Goal: Task Accomplishment & Management: Manage account settings

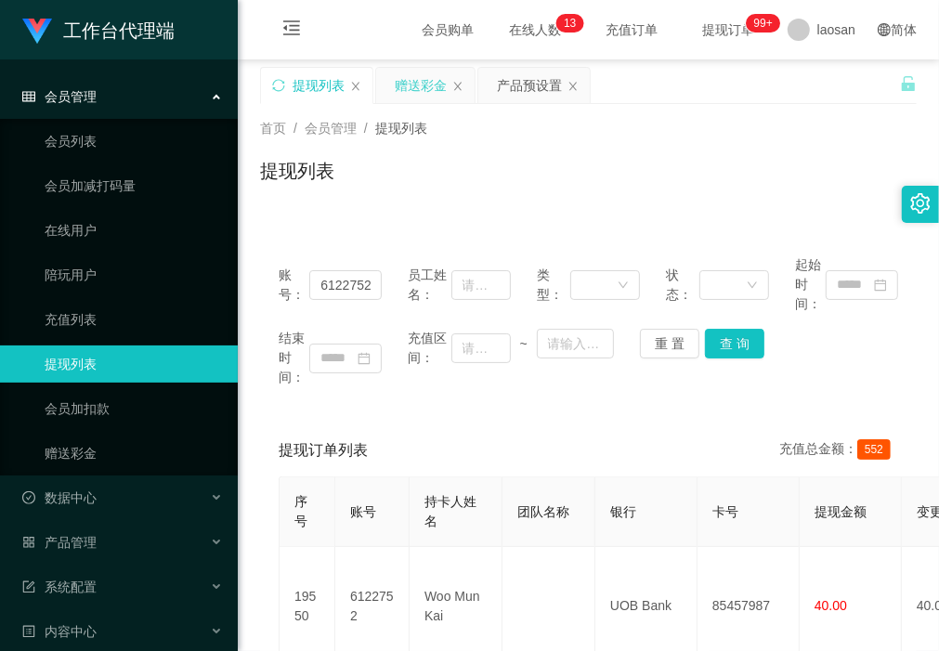
click at [418, 85] on div "赠送彩金" at bounding box center [421, 85] width 52 height 35
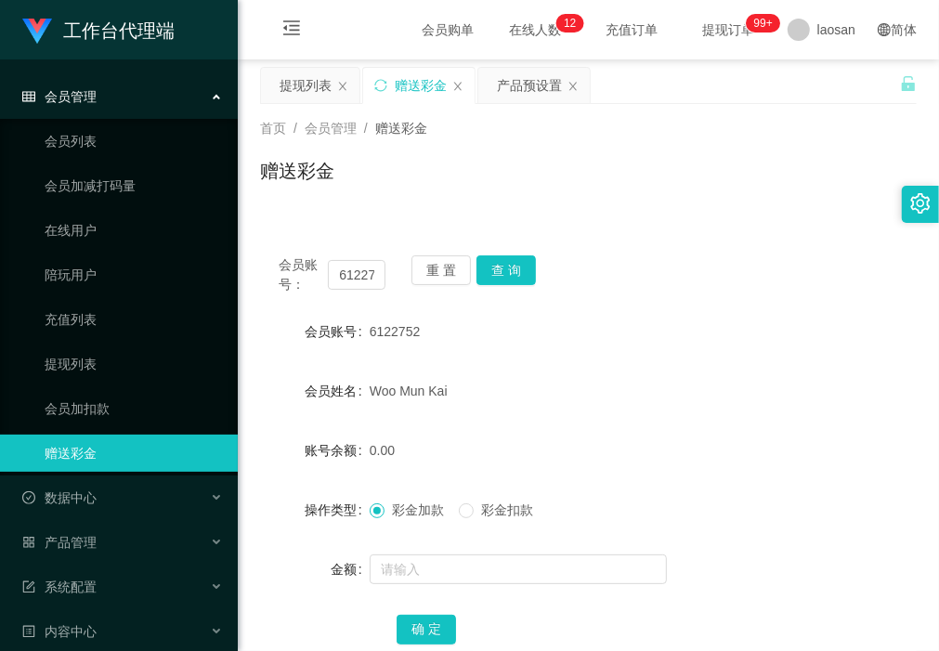
click at [388, 209] on div "首页 / 会员管理 / 赠送彩金 / 赠送彩金" at bounding box center [588, 159] width 701 height 111
click at [509, 267] on button "查 询" at bounding box center [505, 270] width 59 height 30
click at [449, 277] on button "重 置" at bounding box center [440, 270] width 59 height 30
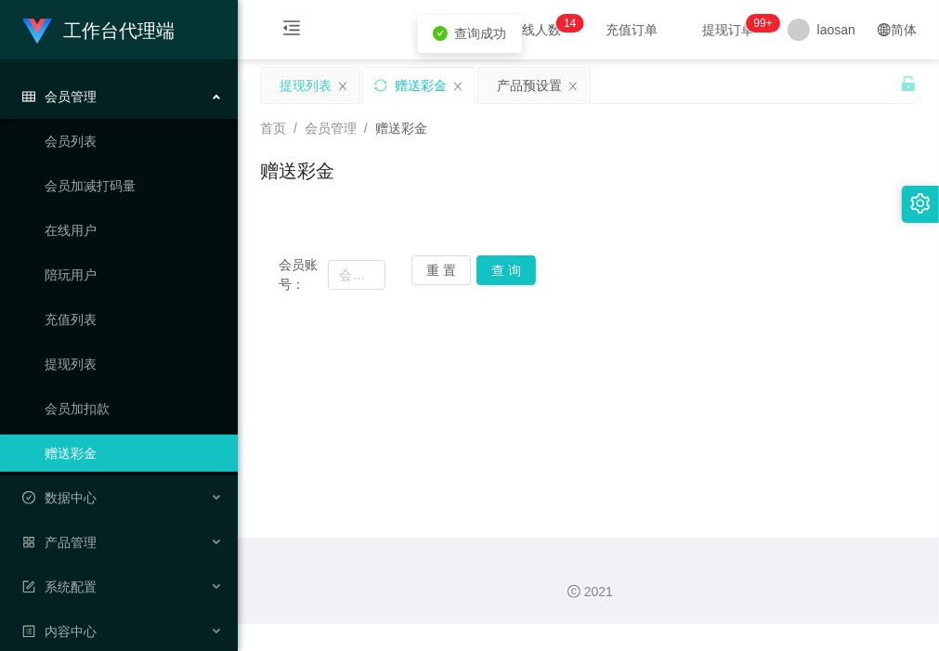
click at [300, 72] on div "提现列表" at bounding box center [306, 85] width 52 height 35
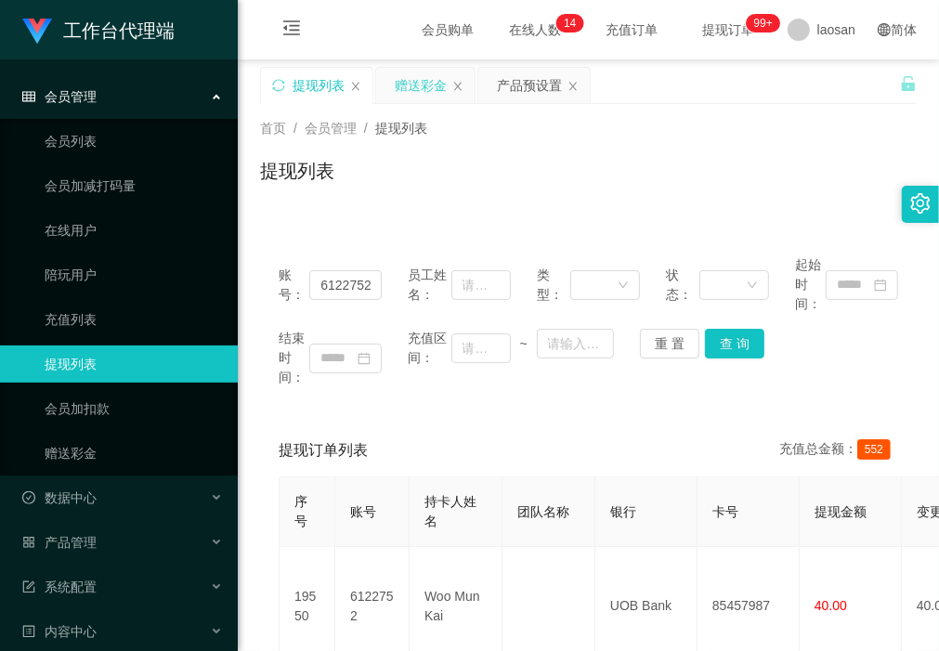
click at [410, 84] on div "赠送彩金" at bounding box center [421, 85] width 52 height 35
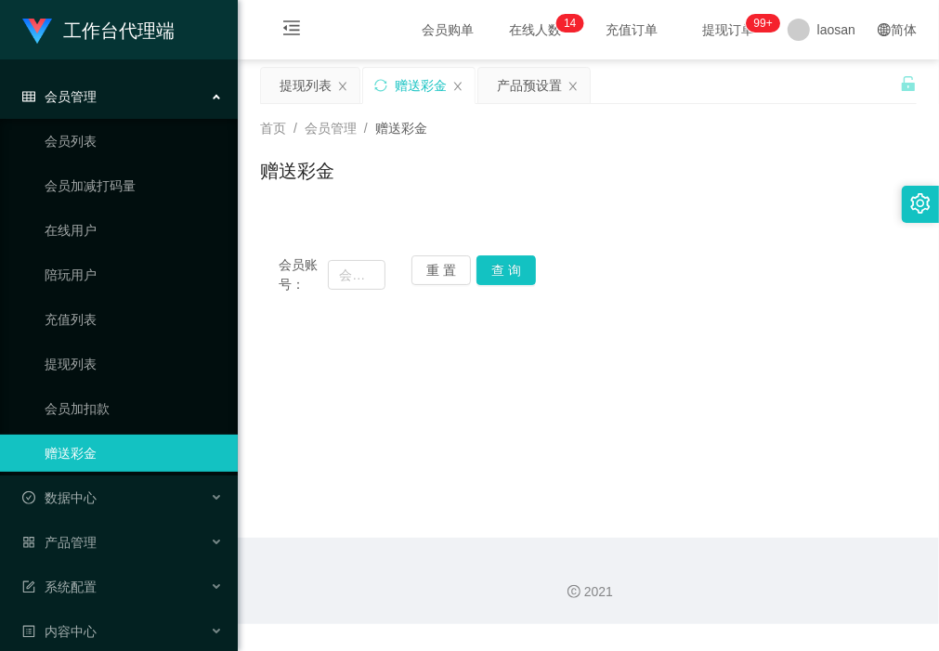
click at [137, 93] on div "会员管理" at bounding box center [119, 96] width 238 height 37
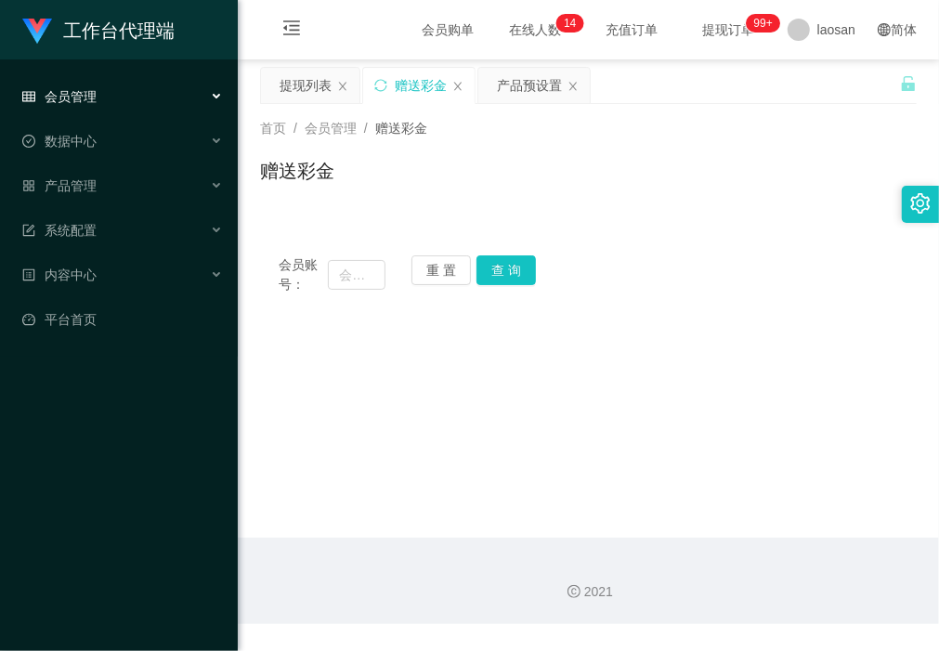
click at [550, 467] on main "关闭左侧 关闭右侧 关闭其它 刷新页面 提现列表 赠送彩金 产品预设置 首页 / 会员管理 / 赠送彩金 / 赠送彩金 会员账号： 重 置 查 询 会员账号 …" at bounding box center [588, 298] width 701 height 478
click at [341, 434] on main "关闭左侧 关闭右侧 关闭其它 刷新页面 提现列表 赠送彩金 产品预设置 首页 / 会员管理 / 赠送彩金 / 赠送彩金 会员账号： 重 置 查 询 会员账号 …" at bounding box center [588, 298] width 701 height 478
click at [439, 283] on button "重 置" at bounding box center [440, 270] width 59 height 30
click at [351, 280] on input "text" at bounding box center [356, 275] width 57 height 30
paste input "Singlim97"
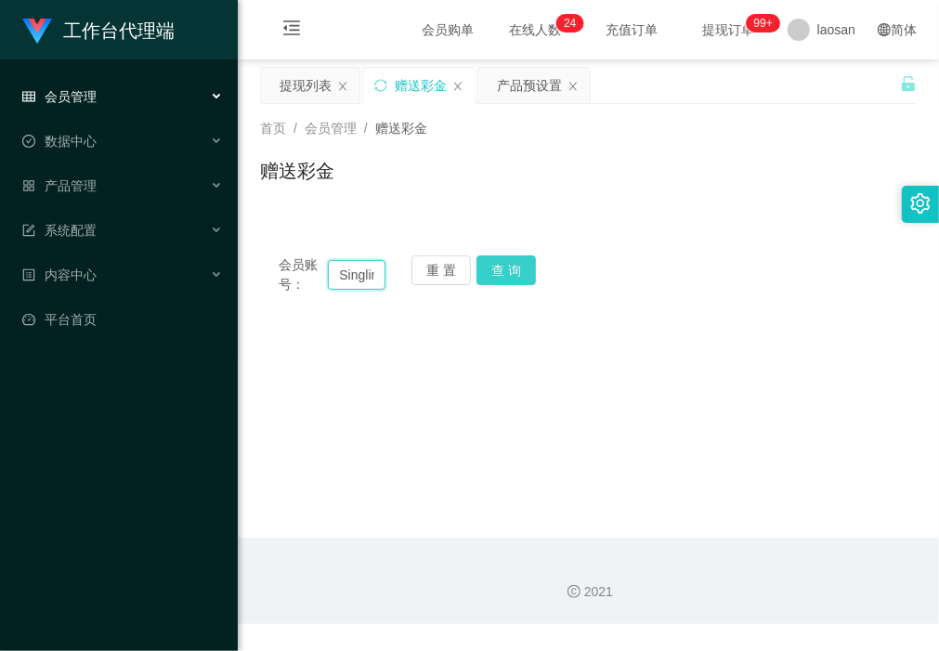
scroll to position [0, 23]
type input "Singlim97"
drag, startPoint x: 507, startPoint y: 269, endPoint x: 497, endPoint y: 313, distance: 44.8
click at [507, 269] on button "查 询" at bounding box center [505, 270] width 59 height 30
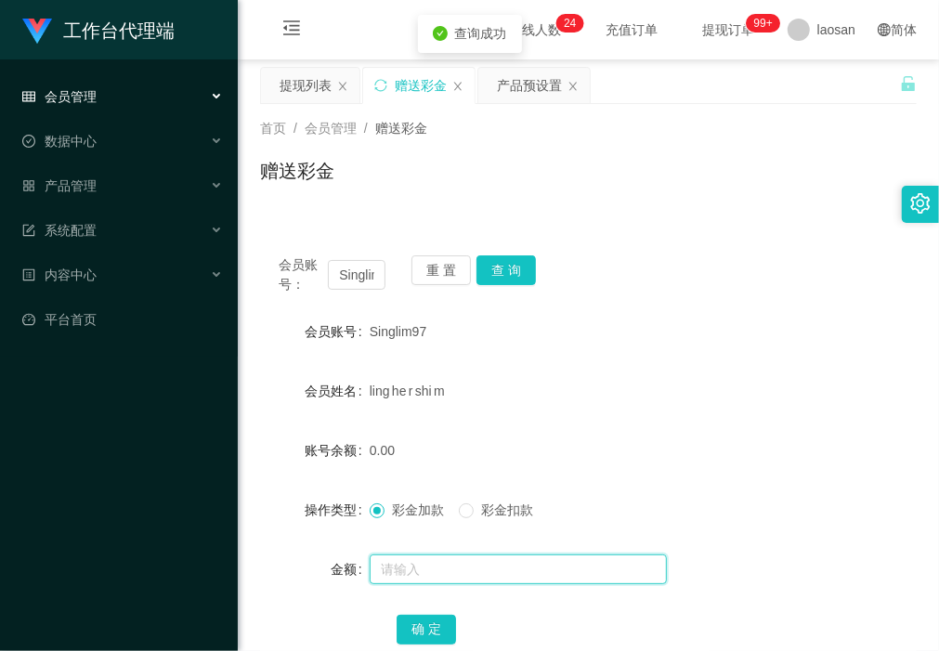
click at [423, 567] on input "text" at bounding box center [518, 569] width 297 height 30
type input "500"
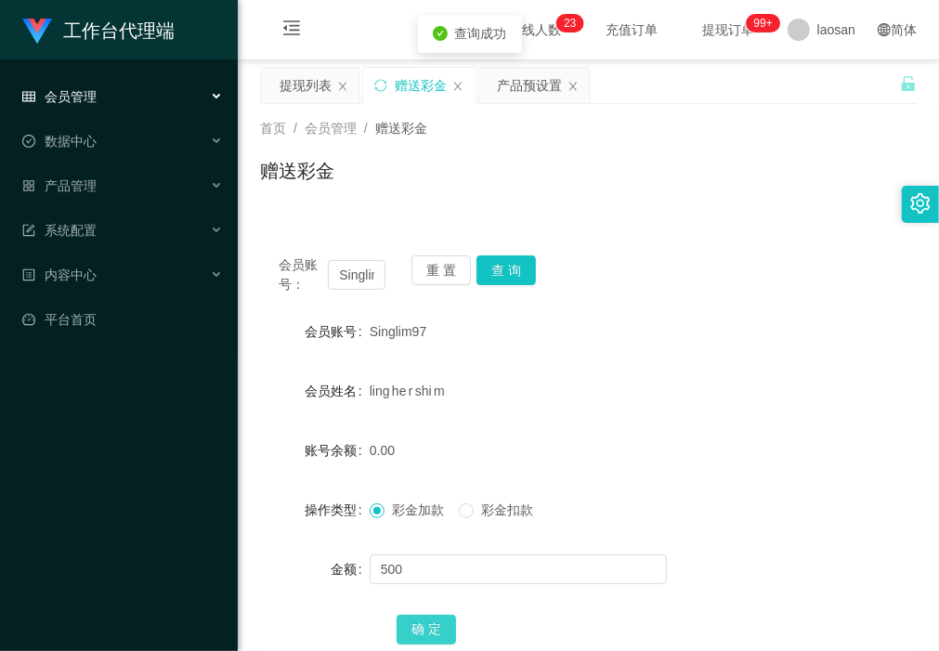
click at [430, 634] on button "确 定" at bounding box center [426, 630] width 59 height 30
click at [518, 190] on div "赠送彩金" at bounding box center [588, 178] width 657 height 43
click at [99, 182] on div "产品管理" at bounding box center [119, 185] width 238 height 37
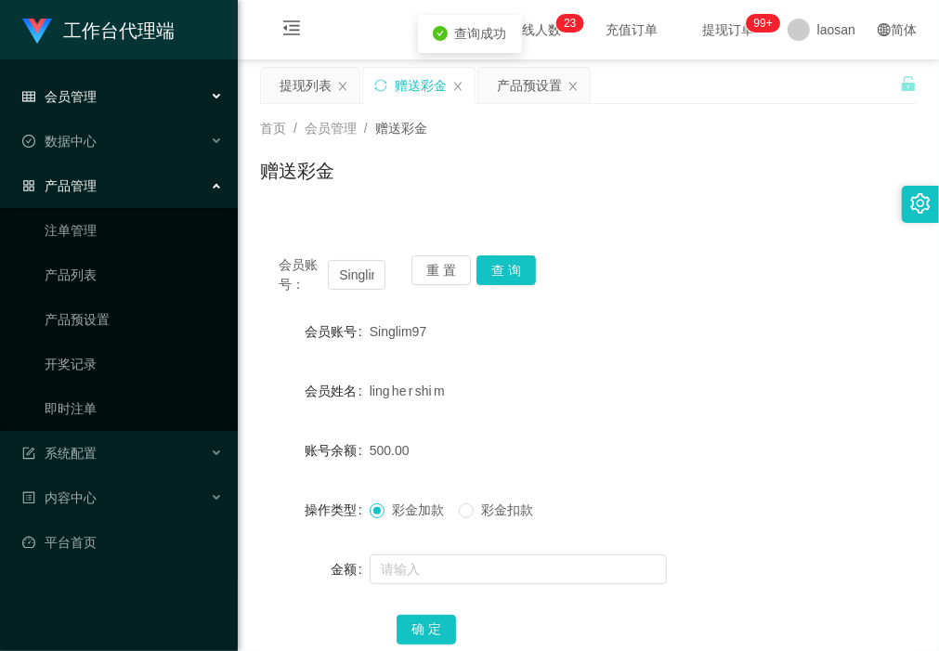
click at [99, 182] on div "产品管理" at bounding box center [119, 185] width 238 height 37
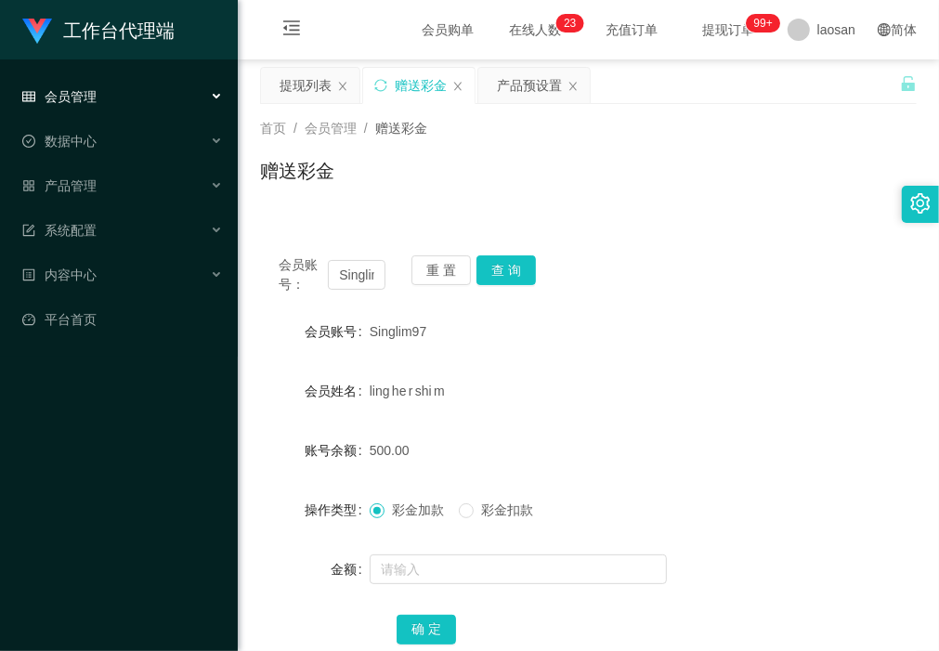
click at [146, 105] on div "会员管理" at bounding box center [119, 96] width 238 height 37
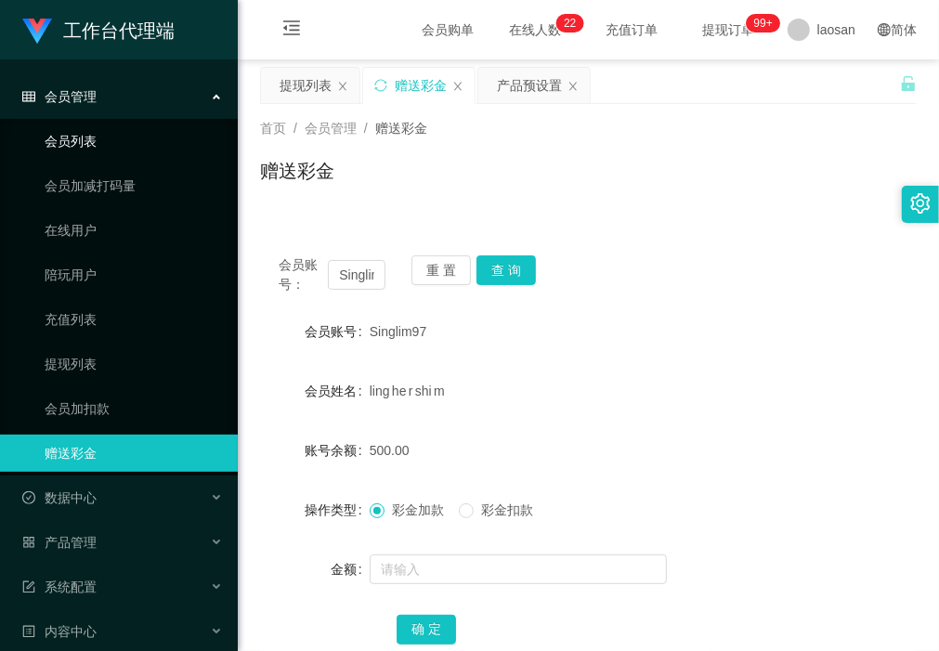
click at [123, 149] on link "会员列表" at bounding box center [134, 141] width 178 height 37
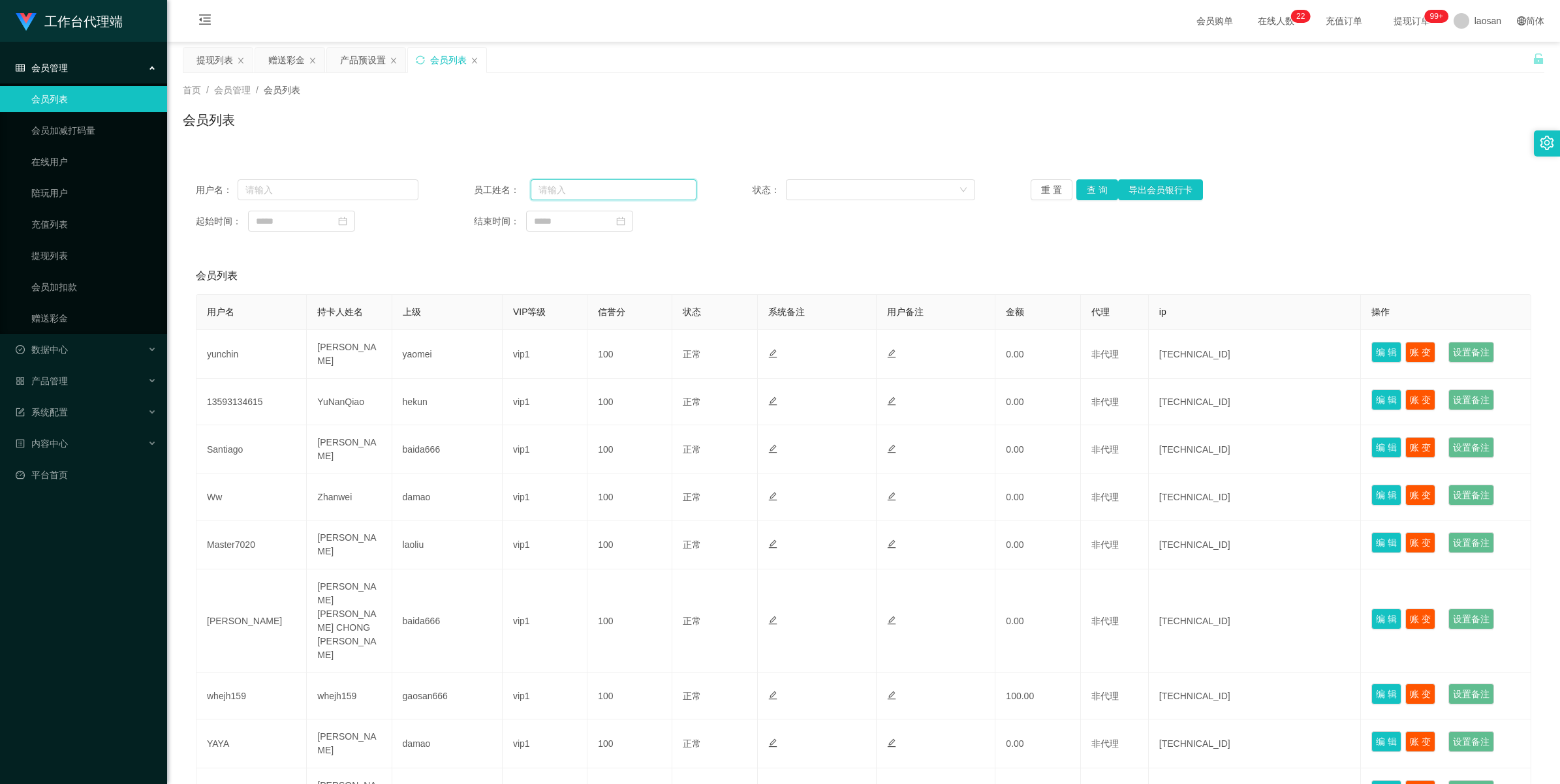
click at [578, 193] on input "text" at bounding box center [613, 190] width 166 height 21
paste input "Singlim97"
type input "Singlim97"
click at [659, 194] on button "查 询" at bounding box center [1096, 190] width 41 height 21
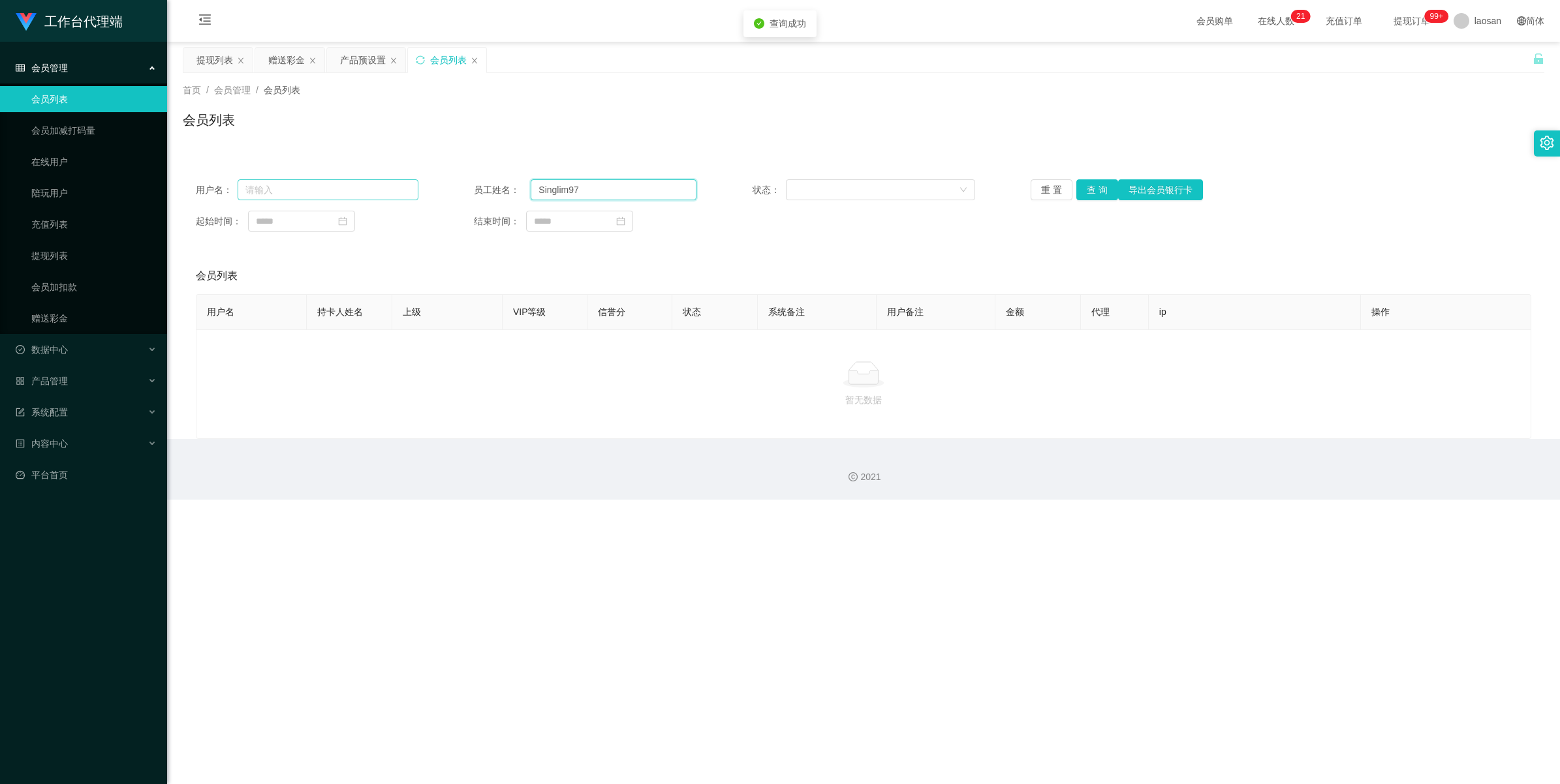
drag, startPoint x: 617, startPoint y: 189, endPoint x: 416, endPoint y: 185, distance: 201.0
click at [416, 185] on div "用户名： 员工姓名： Singlim97 状态： 重 置 查 询 导出会员银行卡" at bounding box center [864, 190] width 1335 height 21
click at [332, 183] on input "text" at bounding box center [327, 190] width 181 height 21
paste input "Singlim97"
type input "Singlim97"
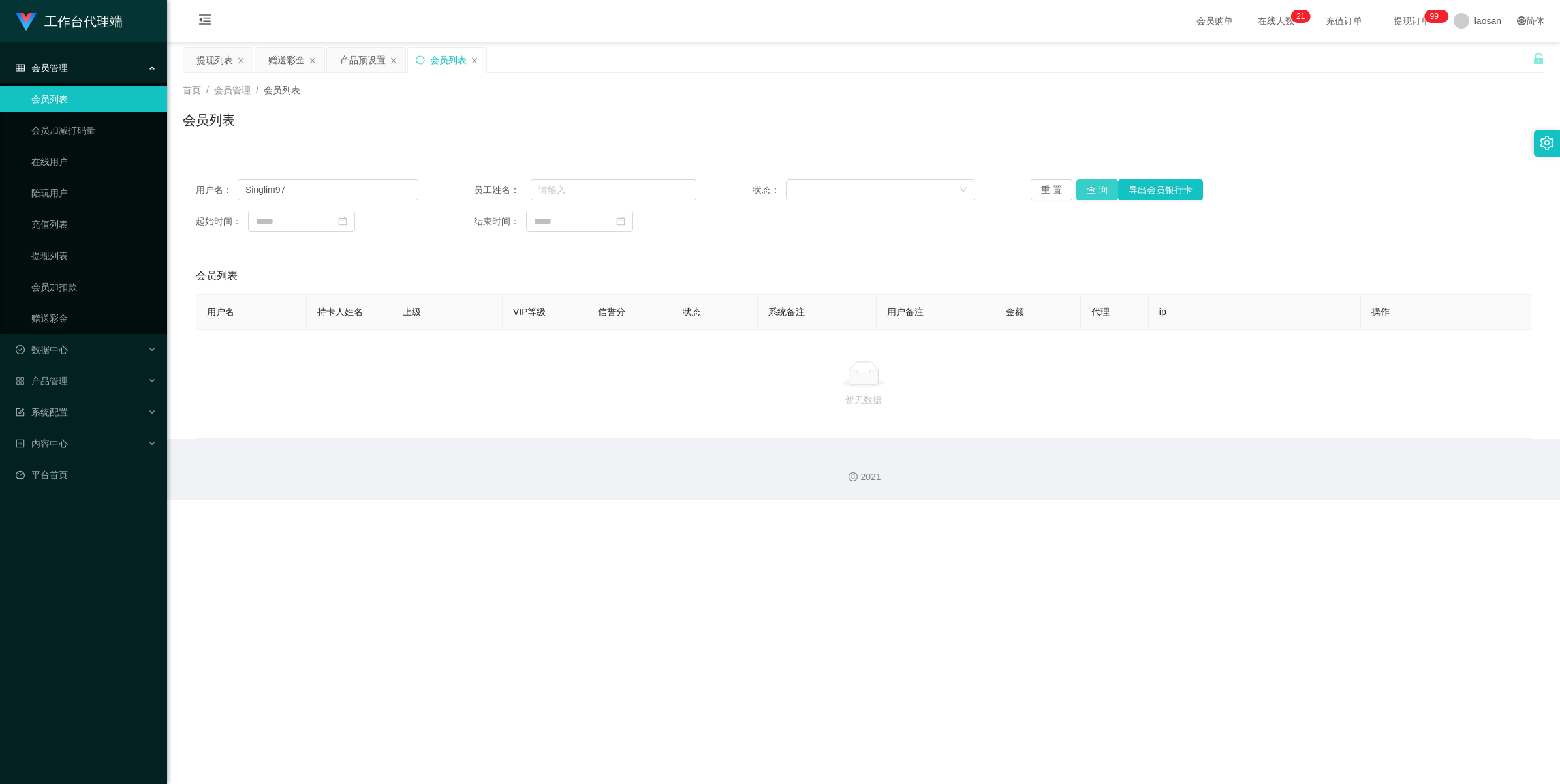
click at [659, 194] on button "查 询" at bounding box center [1096, 190] width 41 height 21
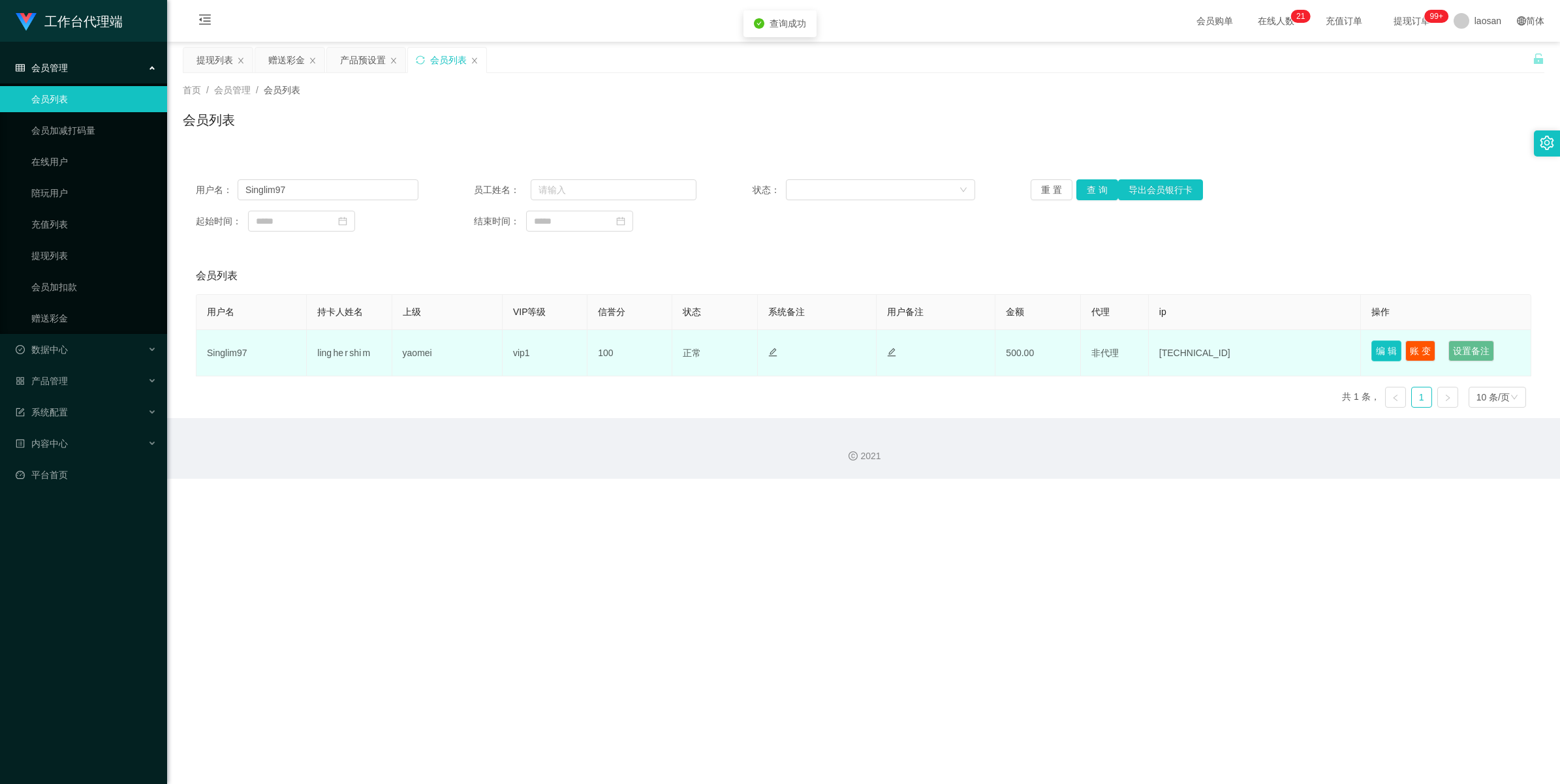
click at [659, 351] on button "编 辑" at bounding box center [1386, 351] width 30 height 21
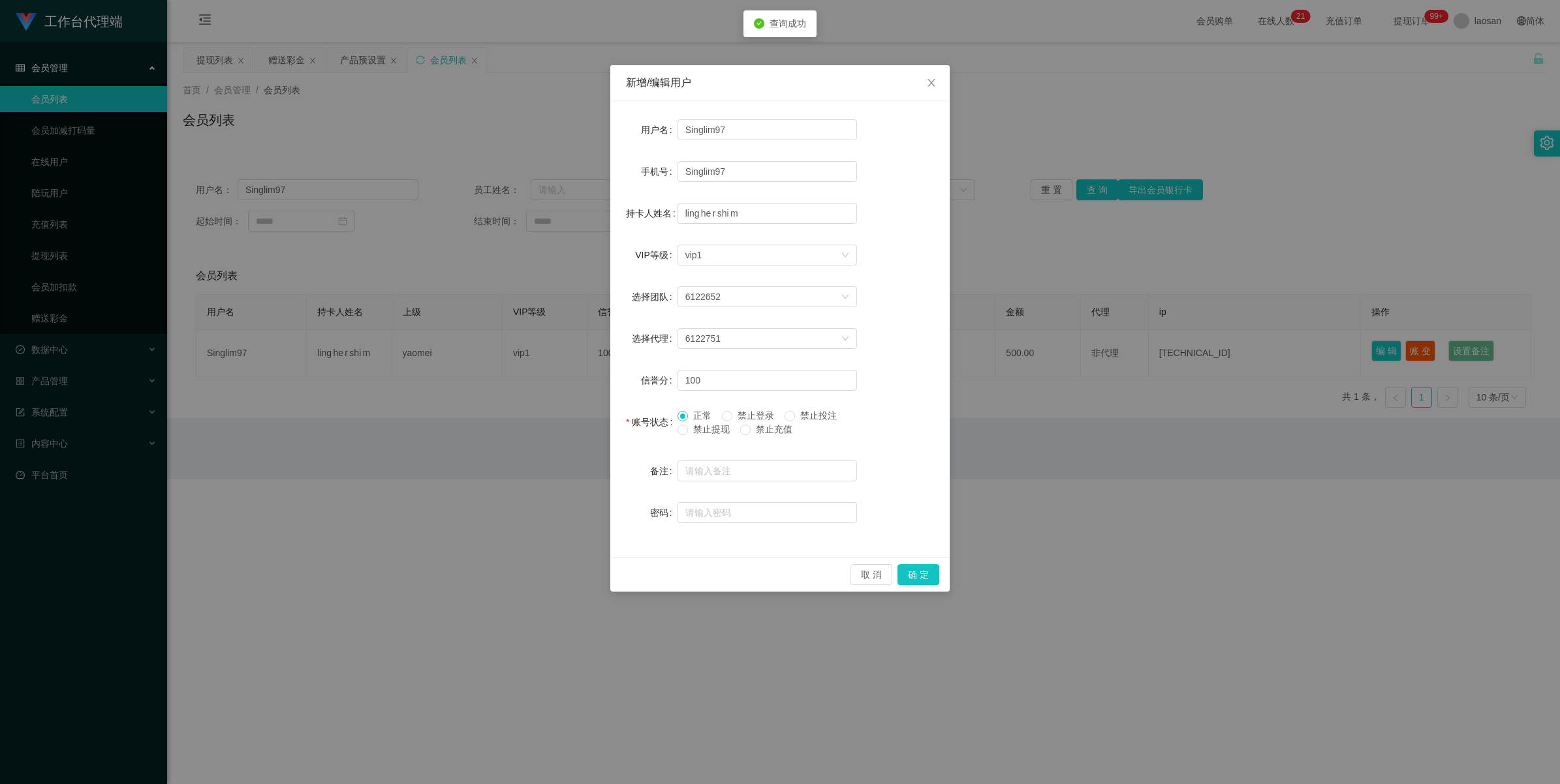
click at [659, 429] on span "禁止提现" at bounding box center [711, 429] width 47 height 11
click at [659, 457] on button "确 定" at bounding box center [918, 575] width 41 height 21
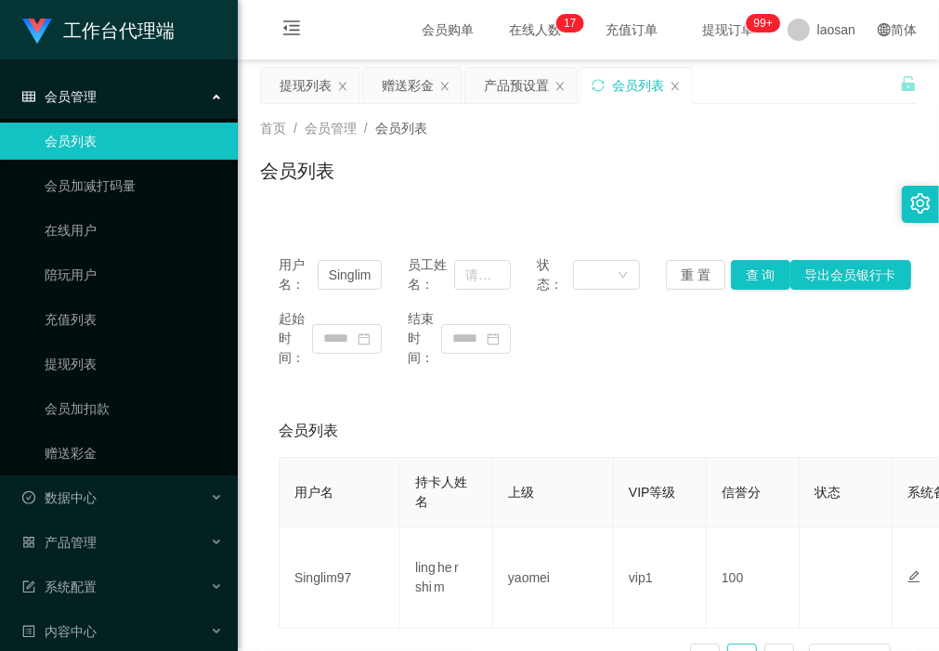
click at [396, 183] on div "会员列表" at bounding box center [588, 178] width 657 height 43
drag, startPoint x: 336, startPoint y: 207, endPoint x: 360, endPoint y: 195, distance: 27.0
click at [336, 207] on div "首页 / 会员管理 / 会员列表 / 会员列表" at bounding box center [588, 159] width 701 height 111
click at [409, 90] on div "赠送彩金" at bounding box center [408, 85] width 52 height 35
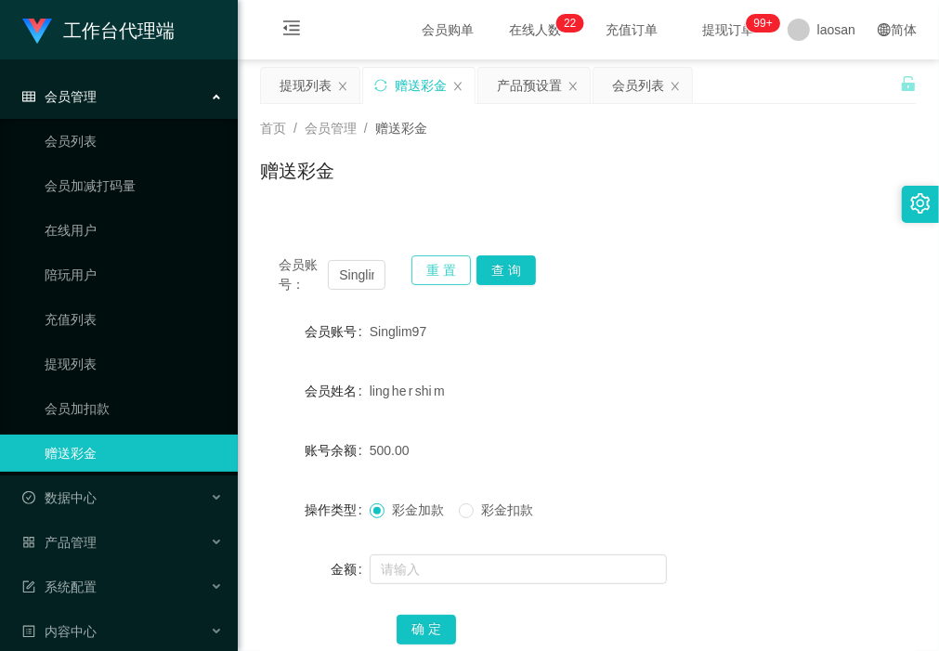
click at [441, 267] on button "重 置" at bounding box center [440, 270] width 59 height 30
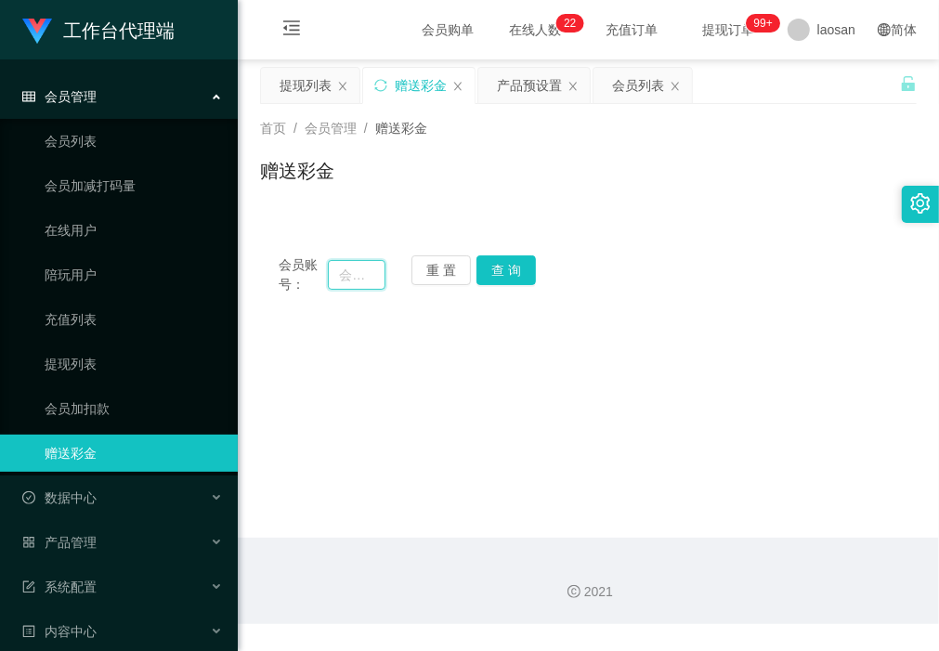
click at [344, 280] on input "text" at bounding box center [356, 275] width 57 height 30
type input "sc"
click at [507, 265] on button "查 询" at bounding box center [505, 270] width 59 height 30
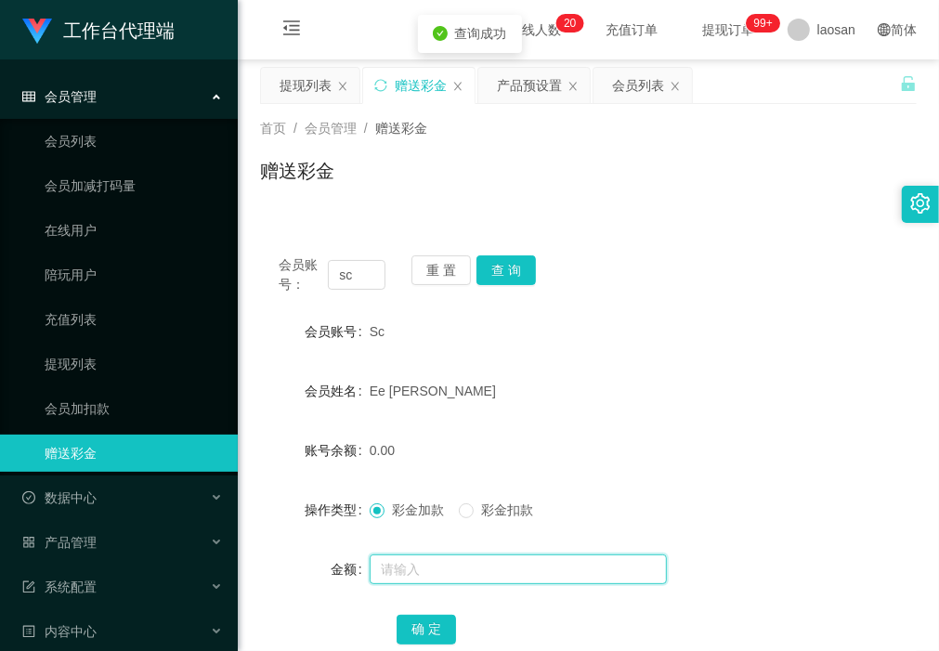
click at [424, 580] on input "text" at bounding box center [518, 569] width 297 height 30
type input "500"
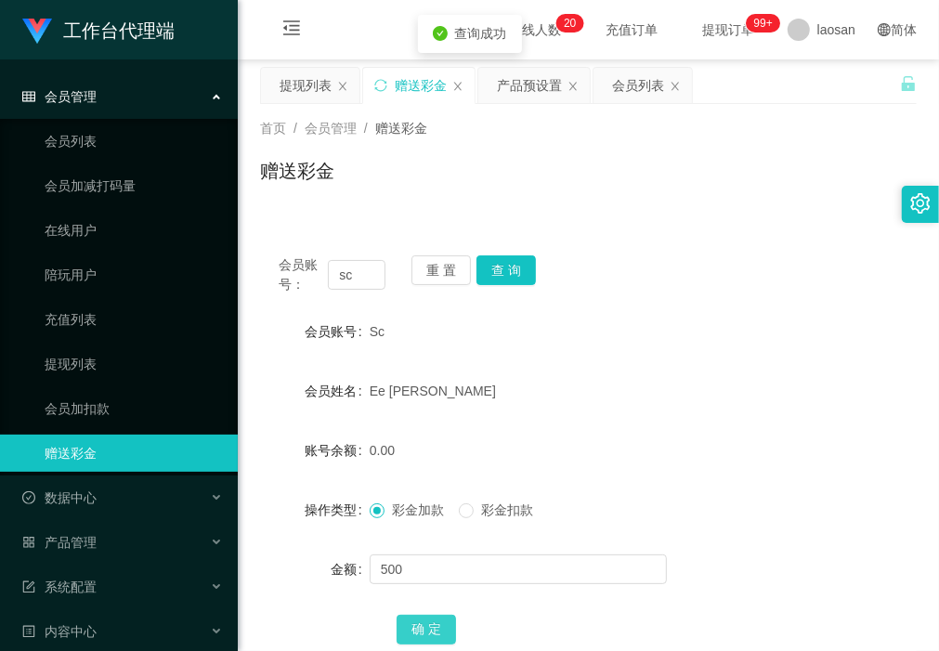
click at [419, 619] on button "确 定" at bounding box center [426, 630] width 59 height 30
click at [622, 85] on div "会员列表" at bounding box center [638, 85] width 52 height 35
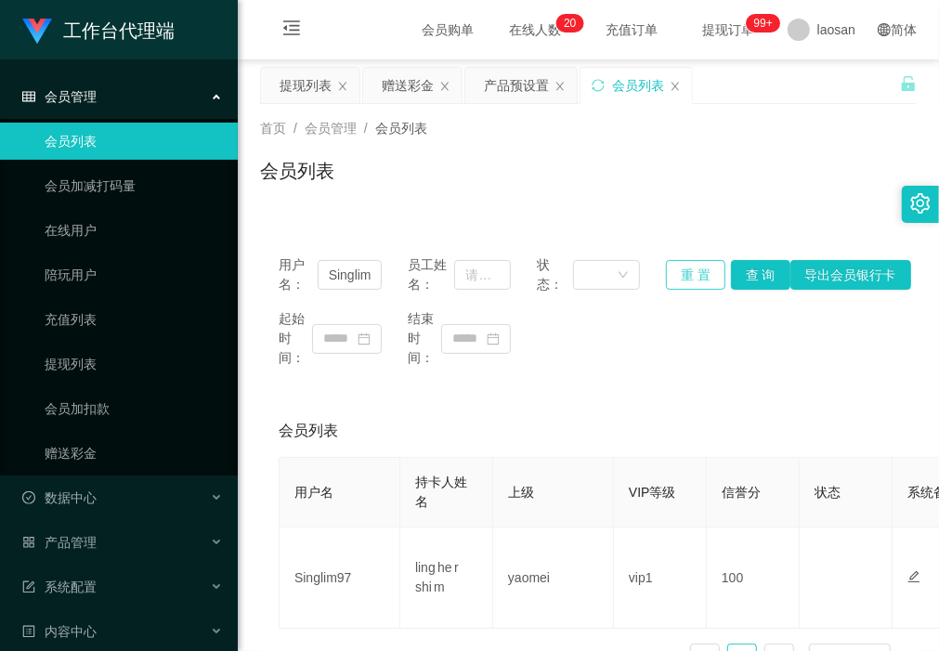
click at [692, 274] on button "重 置" at bounding box center [695, 275] width 59 height 30
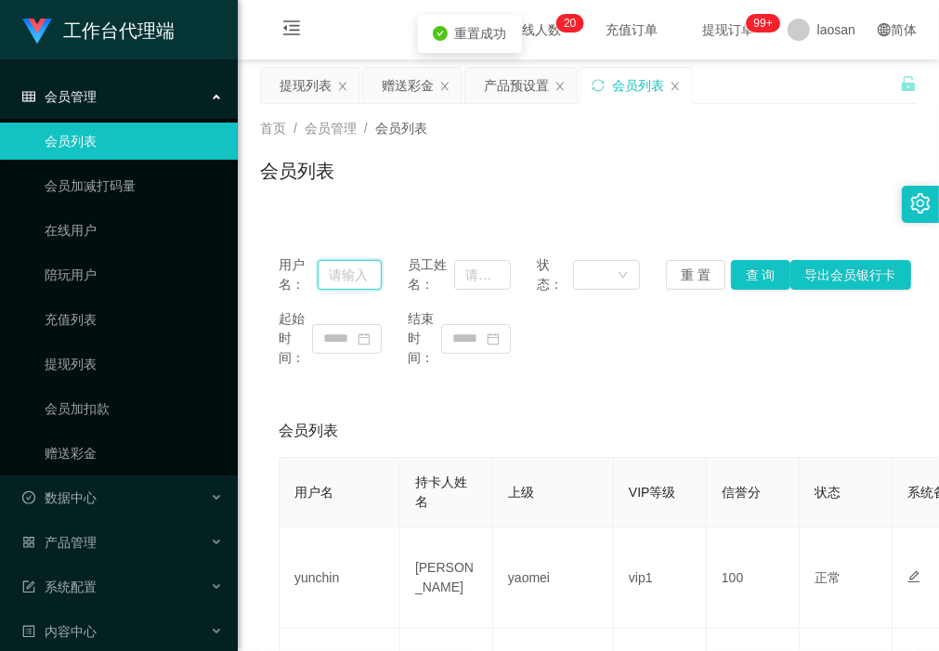
click at [360, 269] on input "text" at bounding box center [350, 275] width 64 height 30
type input "sc"
click at [749, 274] on button "查 询" at bounding box center [760, 275] width 59 height 30
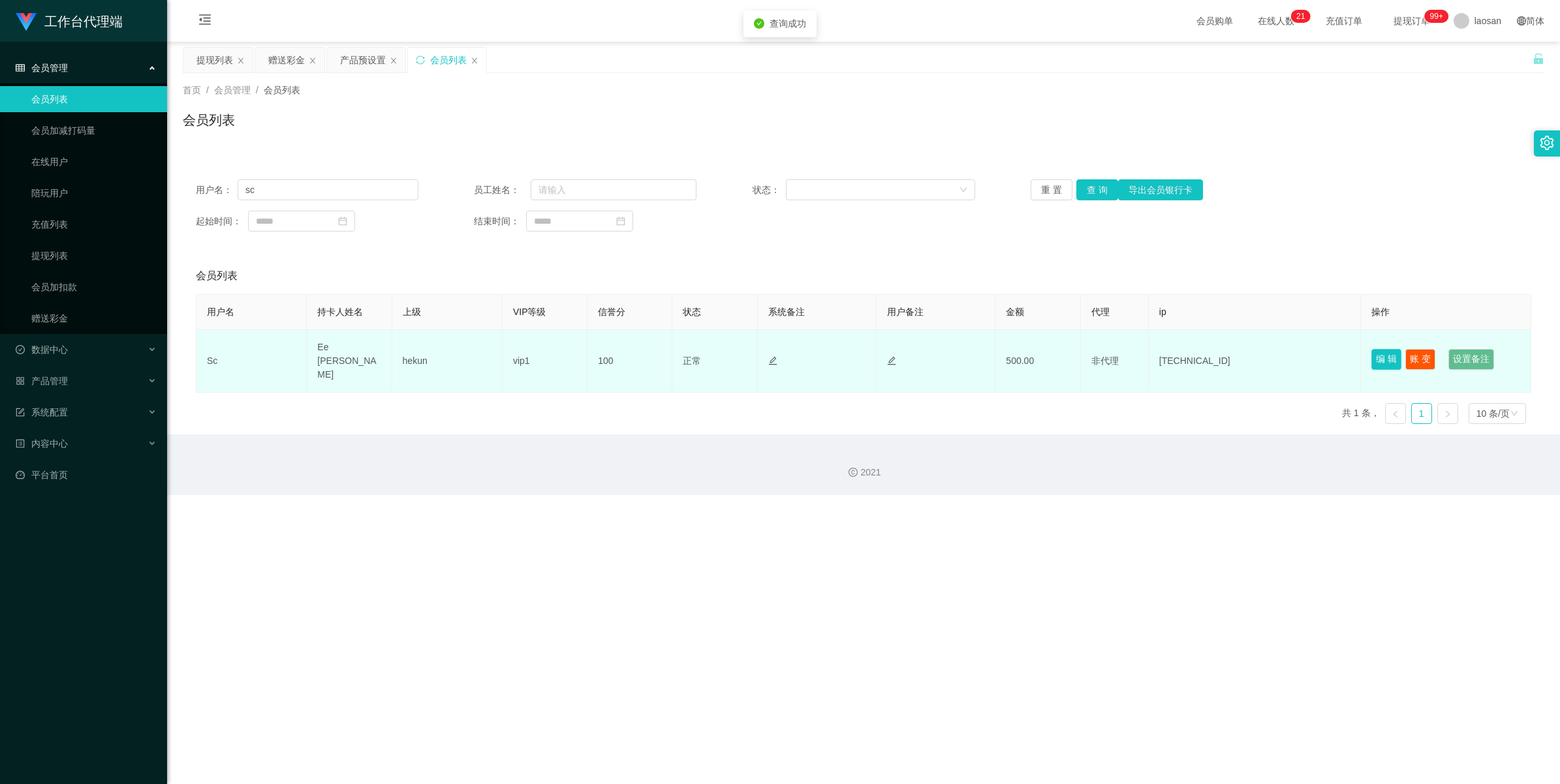
click at [659, 353] on button "编 辑" at bounding box center [1386, 360] width 30 height 21
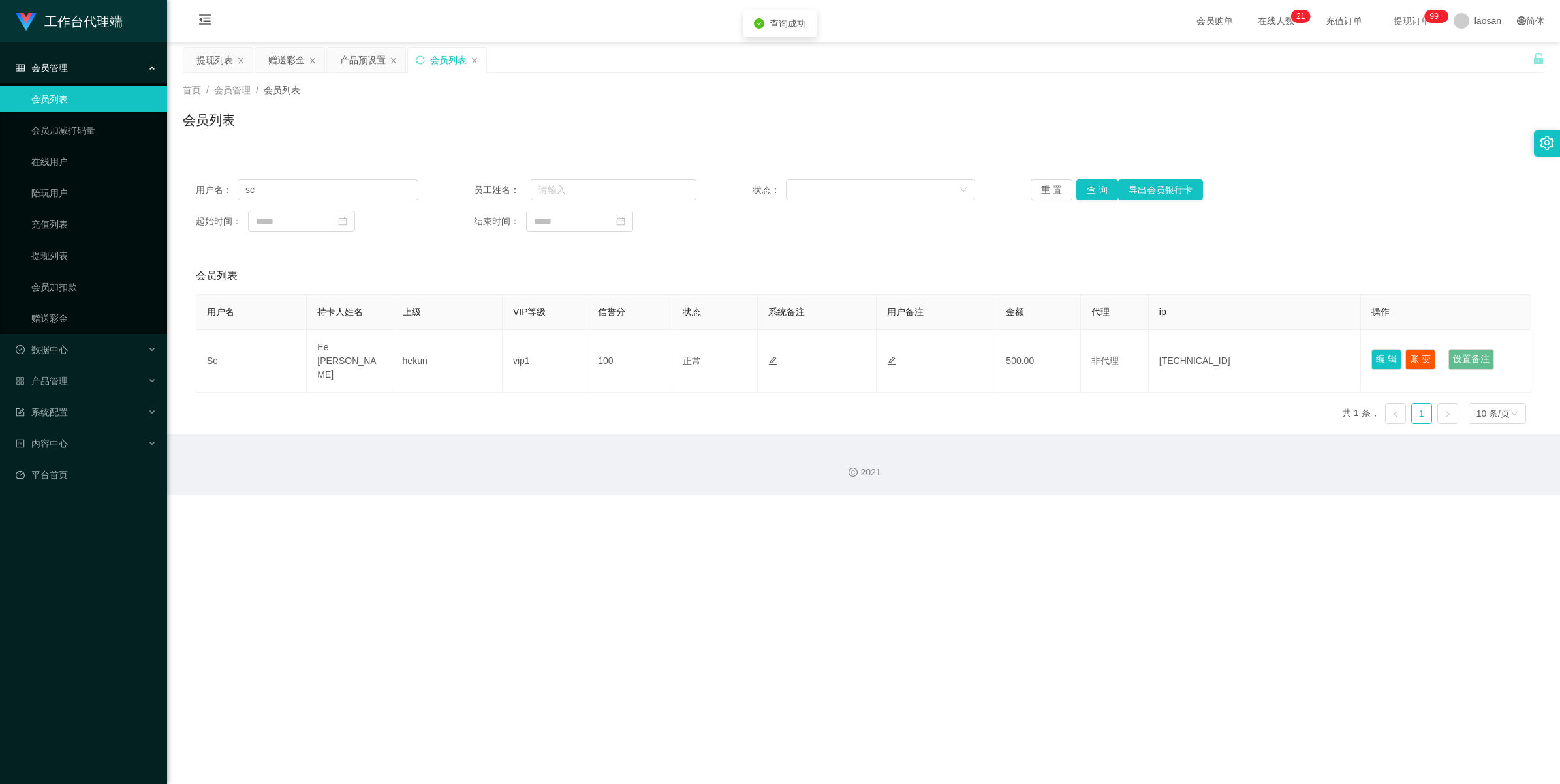
type input "Sc"
type input "Ee [PERSON_NAME]"
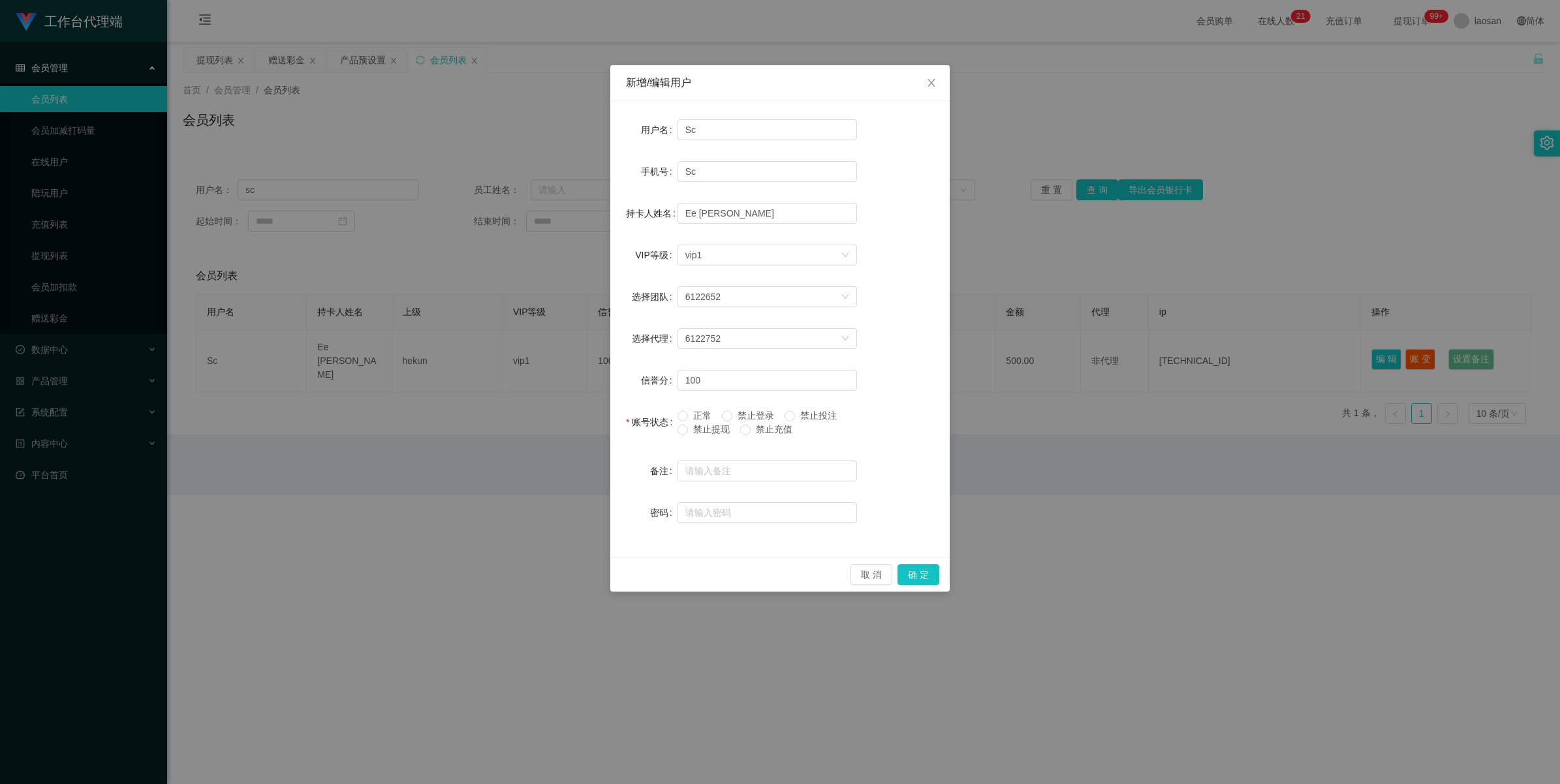
click at [659, 434] on span "禁止提现" at bounding box center [711, 429] width 47 height 11
click at [659, 457] on button "确 定" at bounding box center [918, 575] width 41 height 21
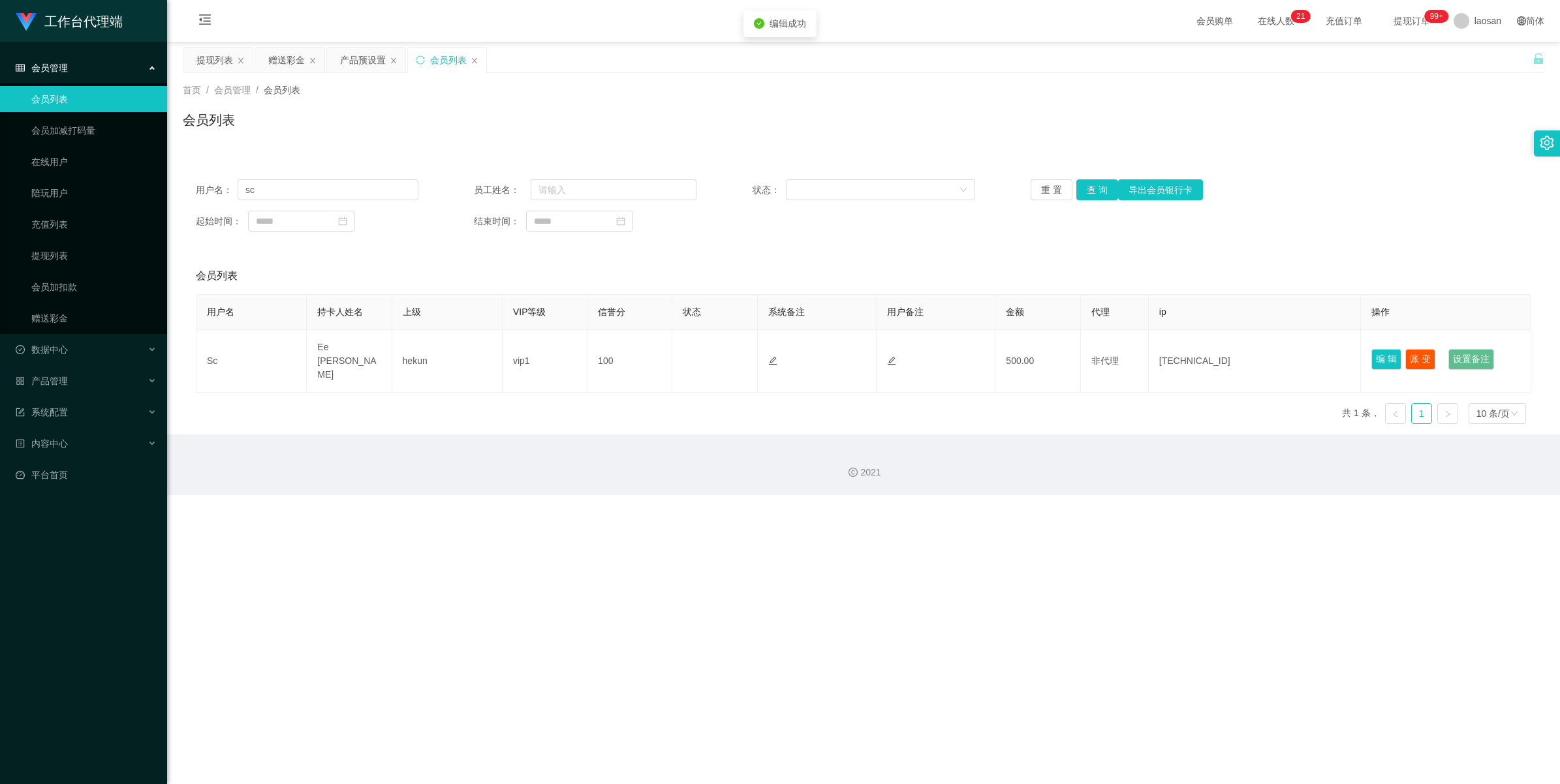
drag, startPoint x: 1102, startPoint y: 576, endPoint x: 1092, endPoint y: 514, distance: 62.8
click at [659, 457] on div "工作台代理端 会员管理 会员列表 会员加减打码量 在线用户 陪玩用户 充值列表 提现列表 会员加扣款 赠送彩金 数据中心 员工统计 团队统计 产品管理 注单管…" at bounding box center [780, 392] width 1560 height 784
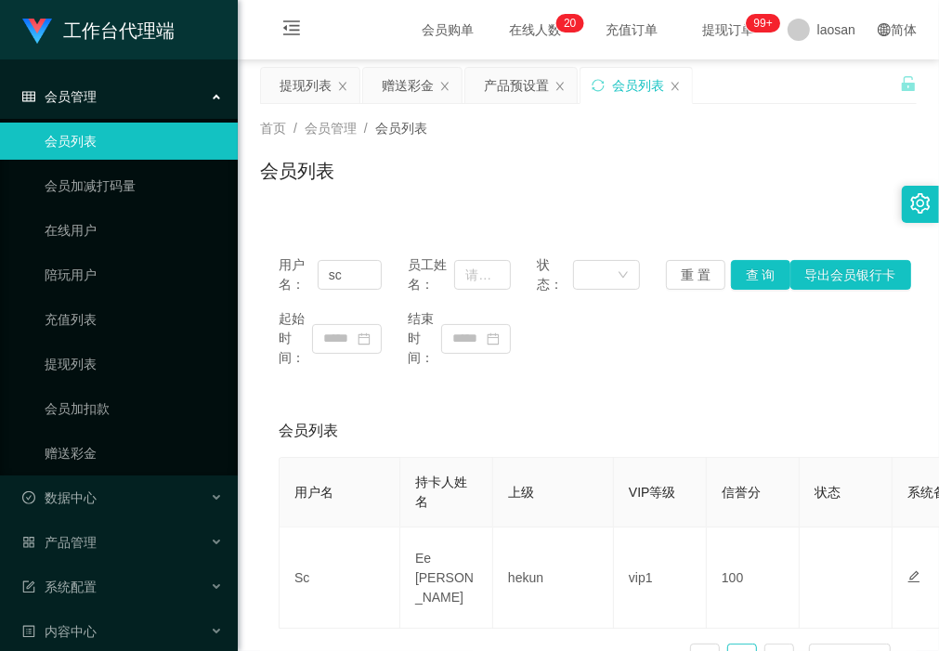
drag, startPoint x: 504, startPoint y: 390, endPoint x: 502, endPoint y: 413, distance: 23.4
click at [504, 390] on div "用户名： sc 员工姓名： 状态： 重 置 查 询 导出会员银行卡 起始时间： 结束时间： 会员列表 用户名 持卡人姓名 上级 VIP等级 信誉分 状态 系统…" at bounding box center [588, 462] width 657 height 451
click at [395, 200] on div "会员列表" at bounding box center [588, 178] width 657 height 43
click at [318, 81] on div "提现列表" at bounding box center [306, 85] width 52 height 35
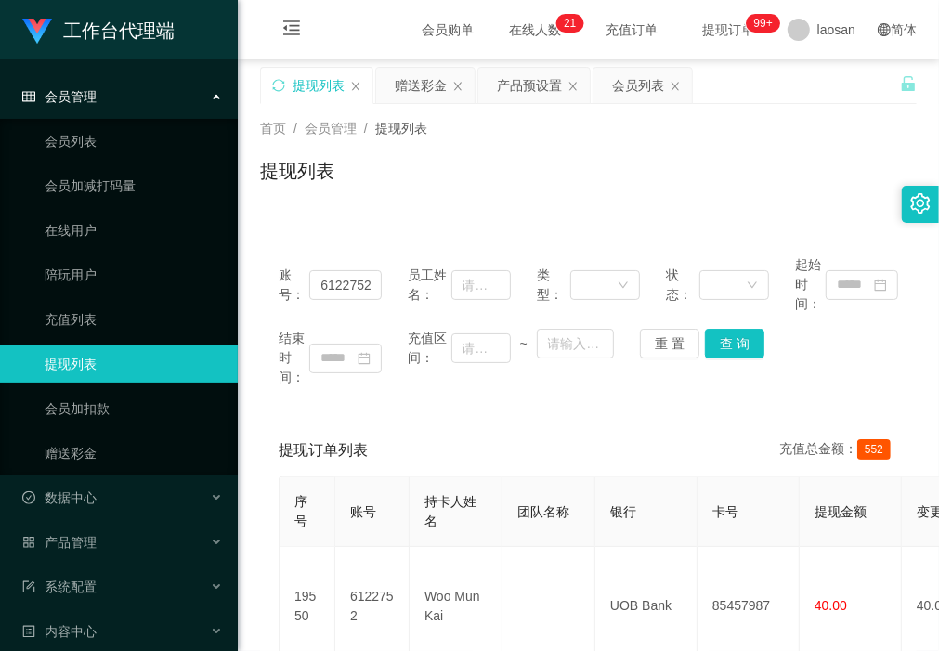
click at [425, 80] on div "赠送彩金" at bounding box center [421, 85] width 52 height 35
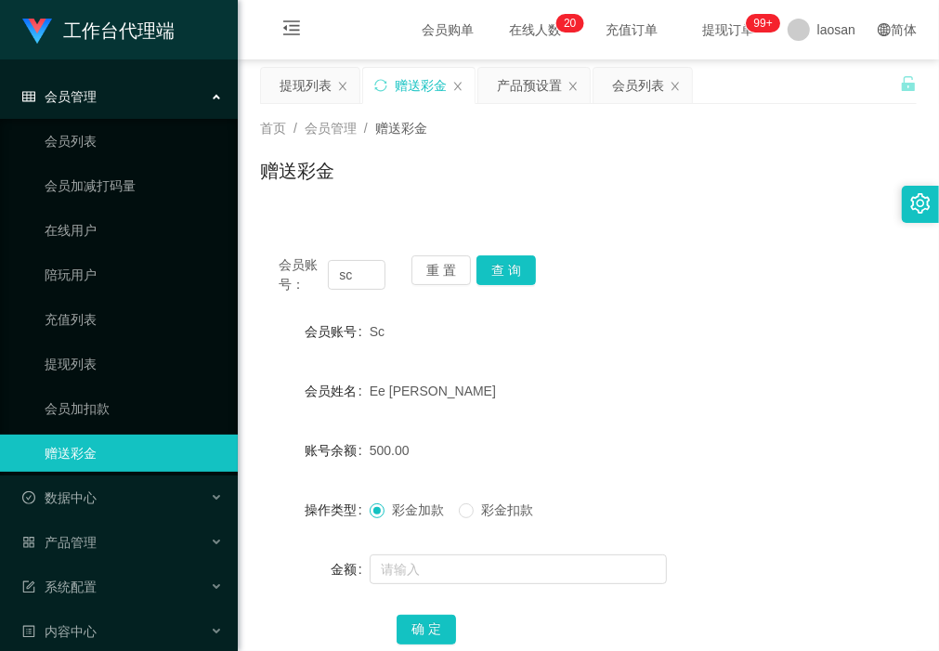
click at [360, 200] on div "赠送彩金" at bounding box center [588, 178] width 657 height 43
click at [506, 269] on button "查 询" at bounding box center [505, 270] width 59 height 30
click at [513, 272] on button "查 询" at bounding box center [505, 270] width 59 height 30
click at [307, 91] on div "提现列表" at bounding box center [306, 85] width 52 height 35
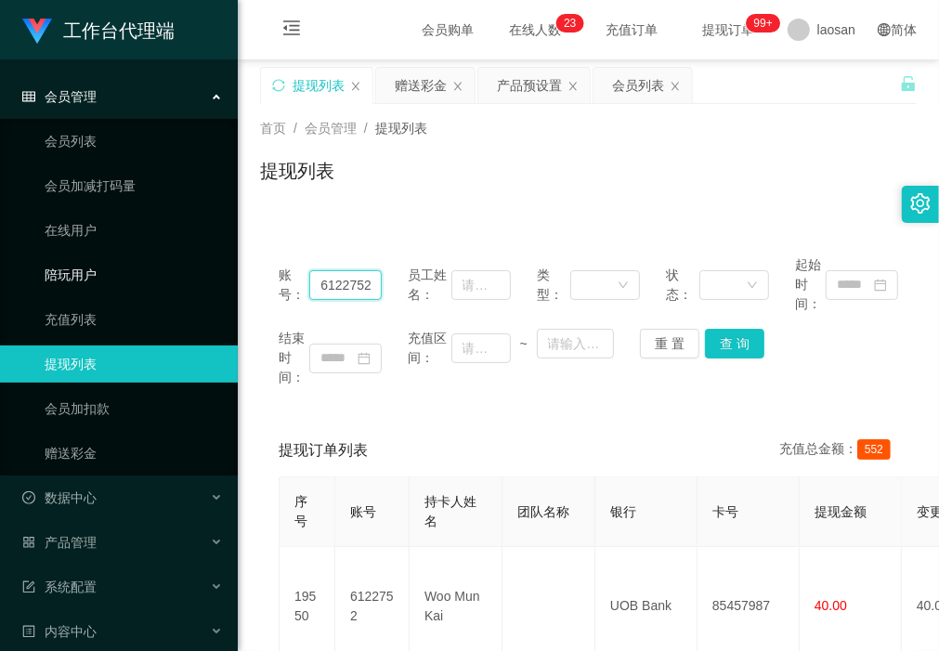
drag, startPoint x: 373, startPoint y: 285, endPoint x: 145, endPoint y: 280, distance: 228.5
click at [102, 276] on section "工作台代理端 会员管理 会员列表 会员加减打码量 在线用户 陪玩用户 充值列表 提现列表 会员加扣款 赠送彩金 数据中心 员工统计 团队统计 产品管理 注单管…" at bounding box center [469, 643] width 939 height 1287
type input "sc"
click at [725, 339] on button "查 询" at bounding box center [734, 344] width 59 height 30
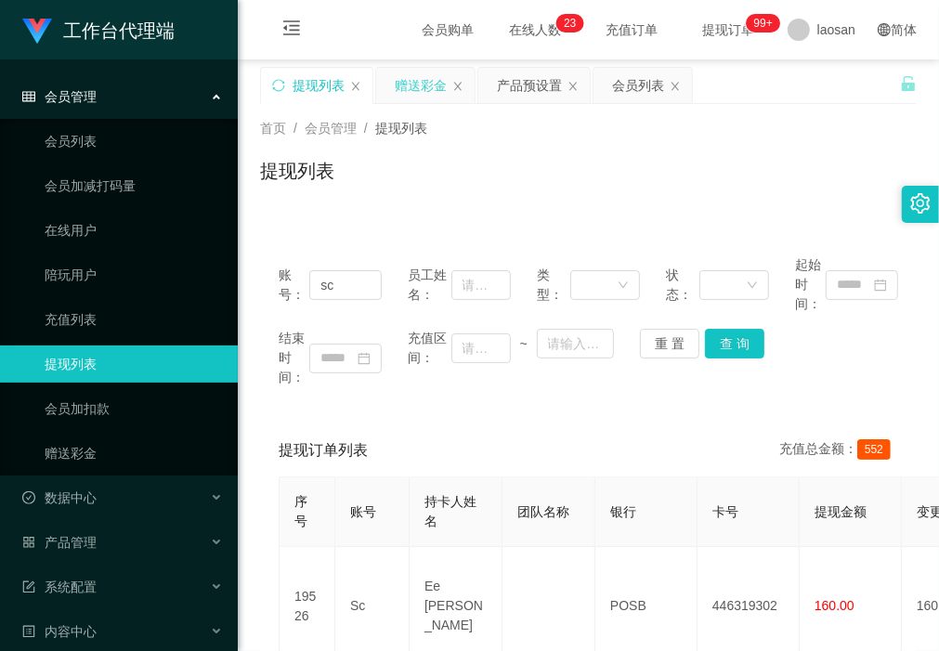
click at [423, 85] on div "赠送彩金" at bounding box center [421, 85] width 52 height 35
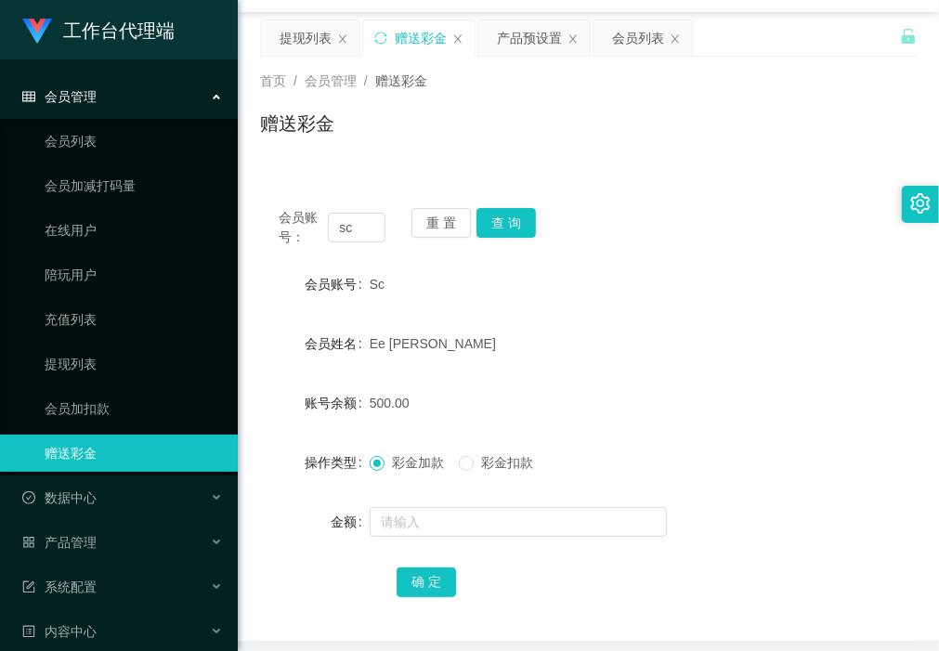
scroll to position [7, 0]
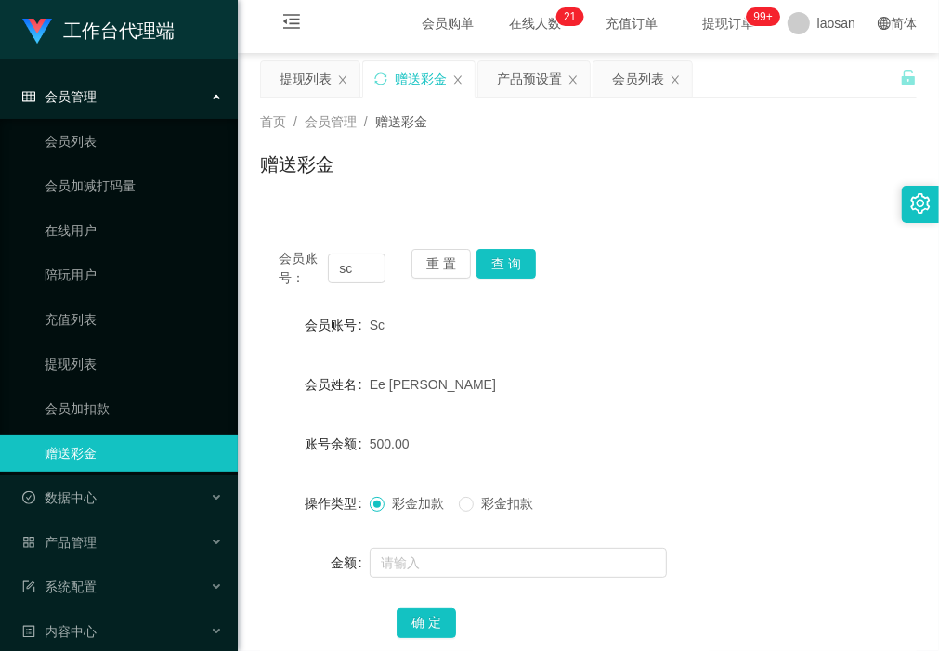
click at [401, 337] on div "Sc" at bounding box center [561, 324] width 383 height 37
click at [411, 317] on div "Sc" at bounding box center [561, 324] width 383 height 37
click at [507, 262] on button "查 询" at bounding box center [505, 264] width 59 height 30
click at [518, 255] on button "查 询" at bounding box center [505, 264] width 59 height 30
drag, startPoint x: 365, startPoint y: 207, endPoint x: 345, endPoint y: 247, distance: 44.9
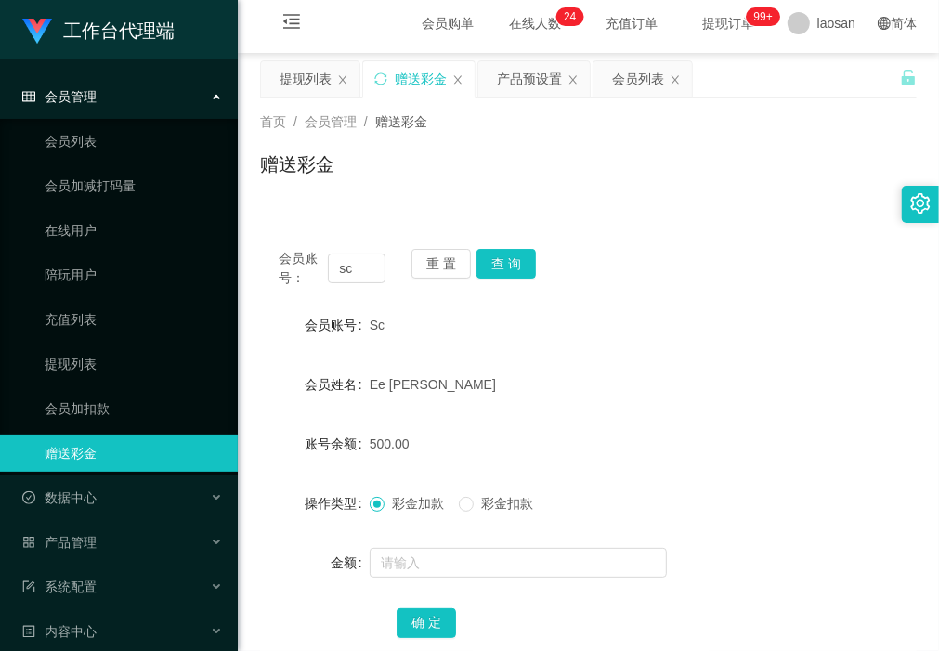
click at [365, 208] on div "会员账号： sc 重 置 查 询 会员账号 Sc 会员姓名 [PERSON_NAME] 账号余额 500.00 操作类型 彩金加款 彩金扣款 金额 确 定" at bounding box center [588, 445] width 657 height 474
